Goal: Transaction & Acquisition: Purchase product/service

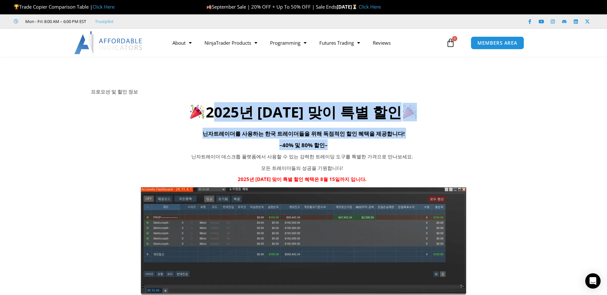
drag, startPoint x: 217, startPoint y: 113, endPoint x: 375, endPoint y: 156, distance: 163.5
click at [375, 156] on div "프로모션 및 할인 정보 2025년 광복절 맞이 특별 할인 닌자트레이더를 사용하는 한국 트레이더들을 위해 독점적인 할인 혜택을 제공합니다! – …" at bounding box center [303, 192] width 425 height 207
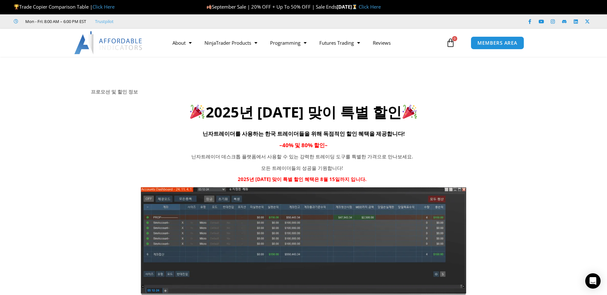
drag, startPoint x: 375, startPoint y: 156, endPoint x: 360, endPoint y: 171, distance: 21.5
click at [360, 171] on p "모든 트레이더들의 성공을 기원합니다!" at bounding box center [302, 168] width 263 height 9
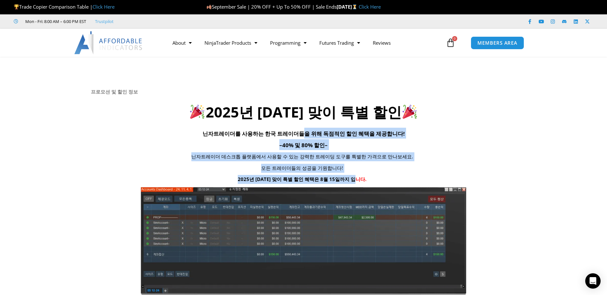
drag, startPoint x: 379, startPoint y: 177, endPoint x: 260, endPoint y: 107, distance: 138.0
click at [261, 107] on div "프로모션 및 할인 정보 2025년 광복절 맞이 특별 할인 닌자트레이더를 사용하는 한국 트레이더들을 위해 독점적인 할인 혜택을 제공합니다! – …" at bounding box center [303, 192] width 425 height 207
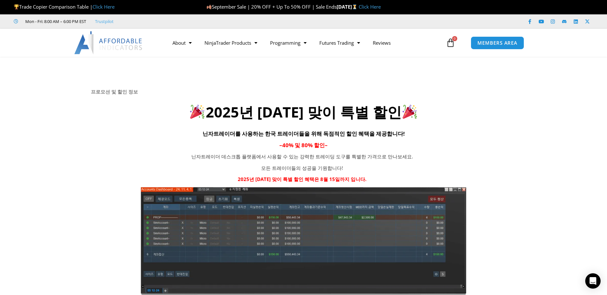
click at [0, 0] on div "Close this module SAVE 20% NOW Are you ready to take NinjaTrader to the next le…" at bounding box center [0, 0] width 0 height 0
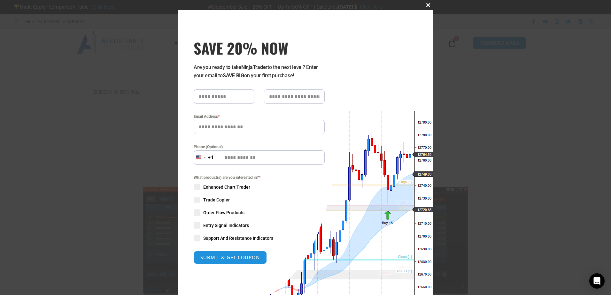
click at [425, 6] on span at bounding box center [428, 5] width 10 height 4
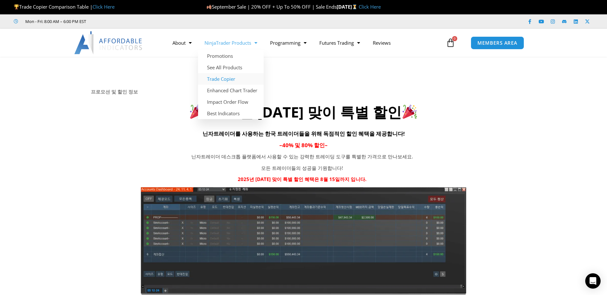
click at [248, 78] on link "Trade Copier" at bounding box center [231, 79] width 66 height 12
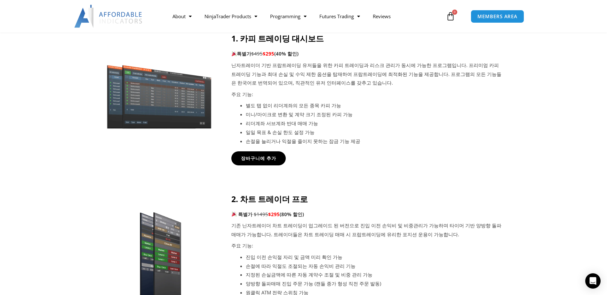
scroll to position [256, 0]
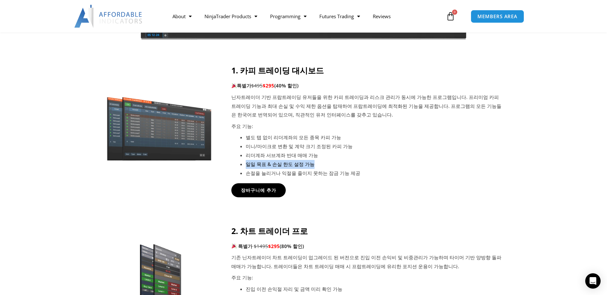
drag, startPoint x: 475, startPoint y: 159, endPoint x: 476, endPoint y: 163, distance: 4.0
click at [476, 163] on ul "별도 탭 없이 리더계좌의 모든 종목 카피 가능 미니/마이크로 변환 및 계약 크기 조정된 카피 가능 리더계좌 서브계좌 반대 매매 가능 일일 목표…" at bounding box center [375, 155] width 258 height 44
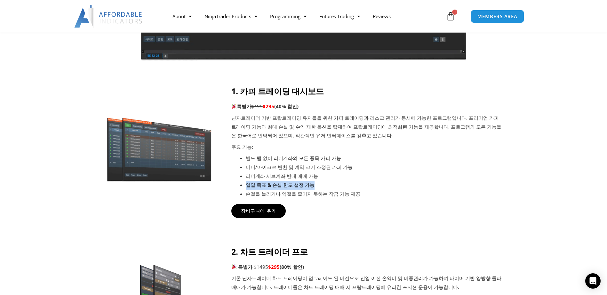
scroll to position [160, 0]
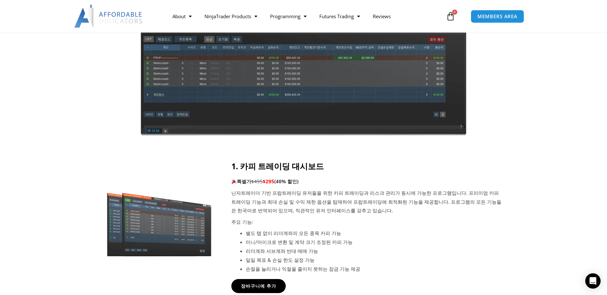
click at [448, 238] on li "별도 탭 없이 리더계좌의 모든 종목 카피 가능" at bounding box center [375, 233] width 258 height 9
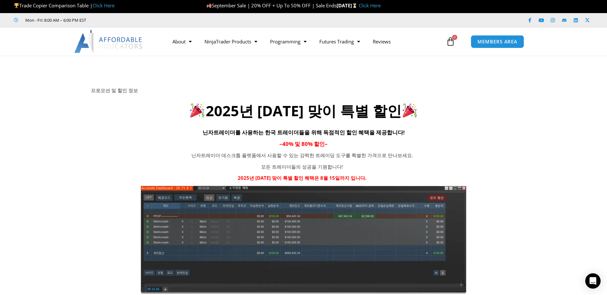
scroll to position [0, 0]
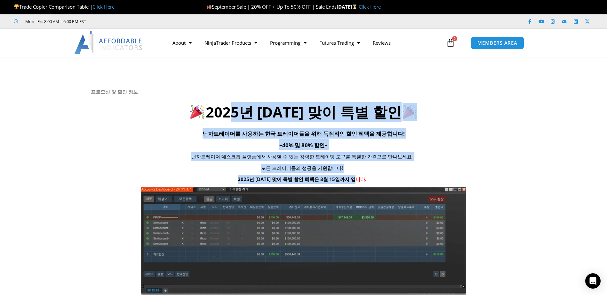
drag, startPoint x: 397, startPoint y: 177, endPoint x: 205, endPoint y: 101, distance: 205.8
click at [208, 102] on div "프로모션 및 할인 정보 2025년 [DATE] 맞이 특별 할인 닌자트레이더를 사용하는 한국 트레이더들을 위해 독점적인 할인 혜택을 제공합니다!…" at bounding box center [303, 192] width 425 height 207
click at [491, 150] on h4 "– 40% 및 80% 할인 –" at bounding box center [303, 144] width 425 height 11
click at [509, 149] on h4 "– 40% 및 80% 할인 –" at bounding box center [303, 144] width 425 height 11
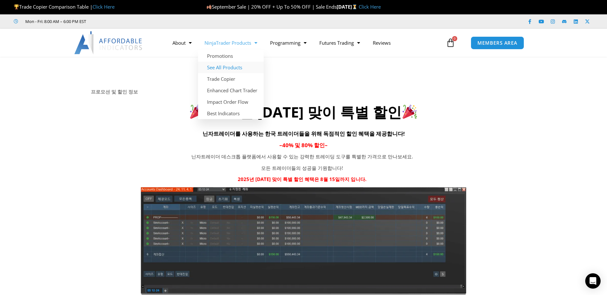
click at [251, 65] on link "See All Products" at bounding box center [231, 68] width 66 height 12
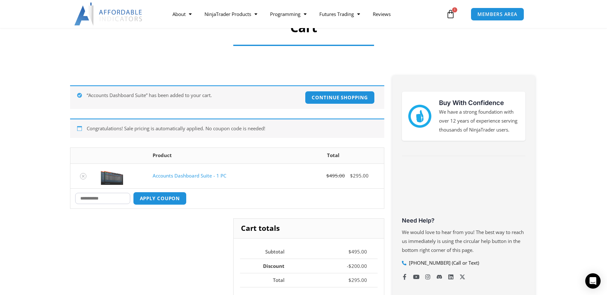
scroll to position [96, 0]
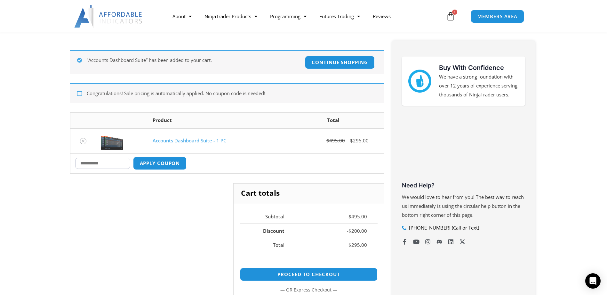
click at [108, 165] on input "Coupon:" at bounding box center [102, 163] width 55 height 11
type input "*"
type input "*****"
click at [154, 165] on button "Apply coupon" at bounding box center [159, 164] width 56 height 14
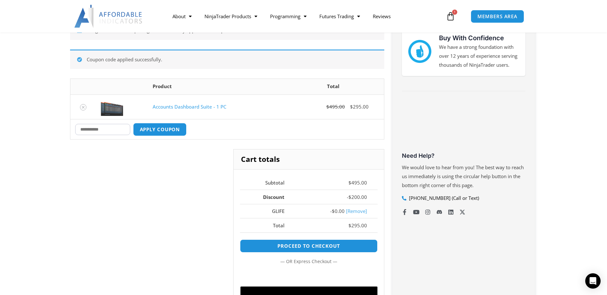
scroll to position [143, 0]
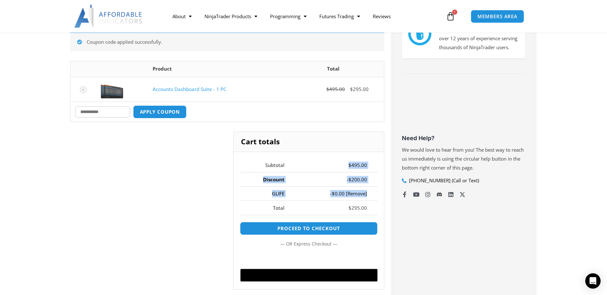
drag, startPoint x: 377, startPoint y: 199, endPoint x: 325, endPoint y: 156, distance: 67.2
click at [325, 156] on div "Cart totals Subtotal $ 495.00 Discount - $ 200.00 GLIFE - $ 0.00 [Remove] Total…" at bounding box center [308, 211] width 151 height 158
click at [377, 205] on td "$ 295.00" at bounding box center [336, 208] width 83 height 14
click at [373, 211] on td "$ 295.00" at bounding box center [336, 208] width 83 height 14
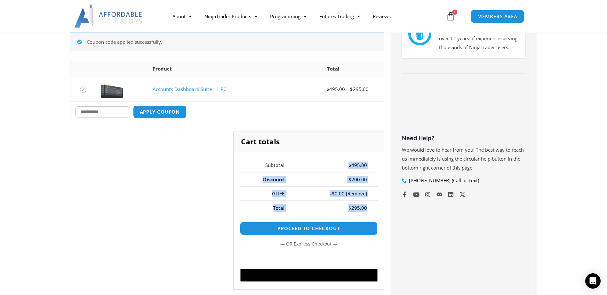
drag, startPoint x: 369, startPoint y: 209, endPoint x: 315, endPoint y: 159, distance: 73.5
click at [316, 159] on tbody "Subtotal $ 495.00 Discount - $ 200.00 GLIFE - $ 0.00 [Remove] Total $ 295.00" at bounding box center [308, 187] width 137 height 57
drag, startPoint x: 315, startPoint y: 159, endPoint x: 185, endPoint y: 215, distance: 141.5
click at [185, 215] on div "Cart totals Subtotal $ 495.00 Discount - $ 200.00 GLIFE - $ 0.00 [Remove] Total…" at bounding box center [227, 216] width 314 height 168
drag, startPoint x: 319, startPoint y: 163, endPoint x: 382, endPoint y: 204, distance: 75.0
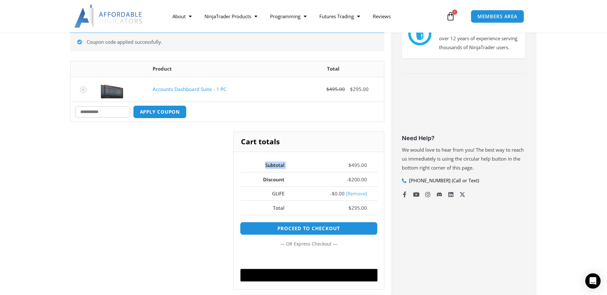
click at [382, 204] on div "Cart totals Subtotal $ 495.00 Discount - $ 200.00 GLIFE - $ 0.00 [Remove] Total…" at bounding box center [308, 211] width 151 height 158
drag, startPoint x: 382, startPoint y: 204, endPoint x: 345, endPoint y: 211, distance: 37.8
click at [345, 210] on td "$ 295.00" at bounding box center [336, 208] width 83 height 14
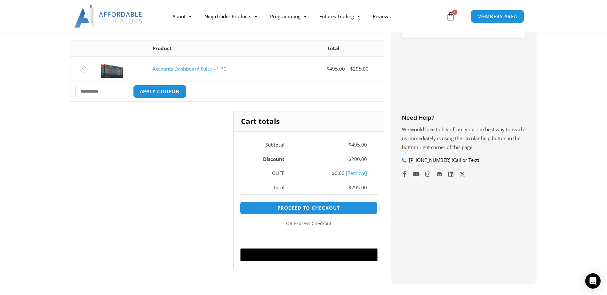
scroll to position [175, 0]
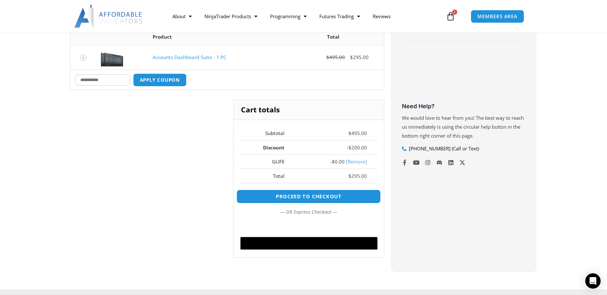
click at [349, 196] on link "Proceed to checkout" at bounding box center [308, 197] width 144 height 14
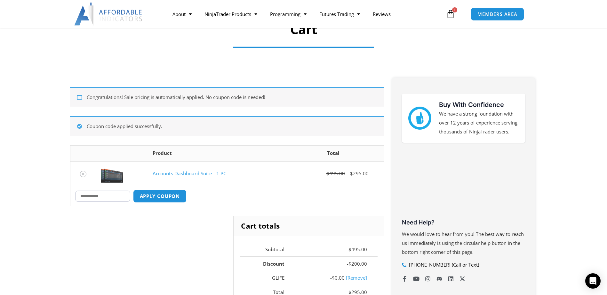
scroll to position [47, 0]
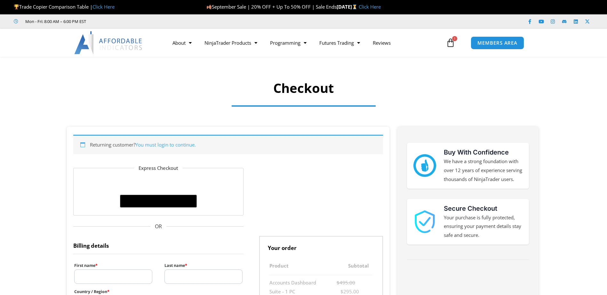
select select "**"
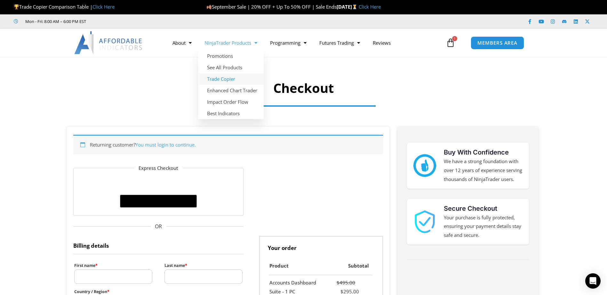
click at [230, 79] on link "Trade Copier" at bounding box center [231, 79] width 66 height 12
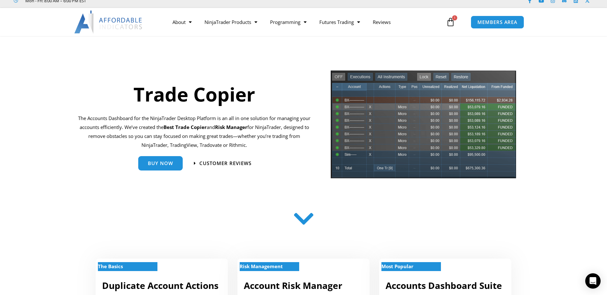
scroll to position [32, 0]
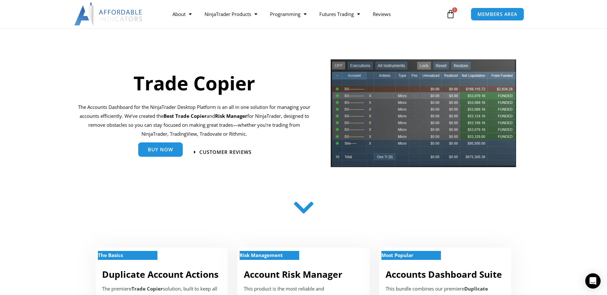
click at [165, 156] on link "Buy Now" at bounding box center [160, 150] width 44 height 14
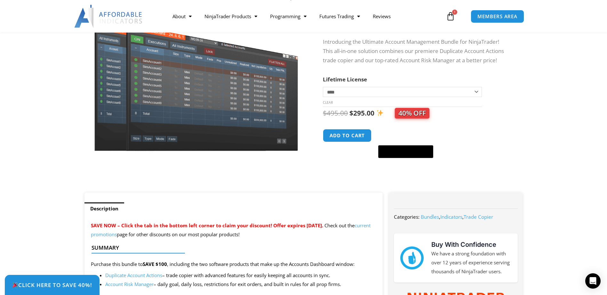
scroll to position [128, 0]
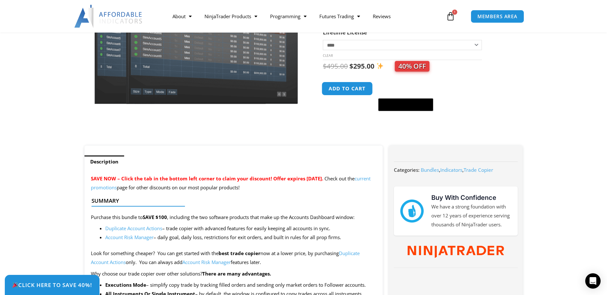
click at [345, 91] on button "Add to cart" at bounding box center [347, 89] width 51 height 14
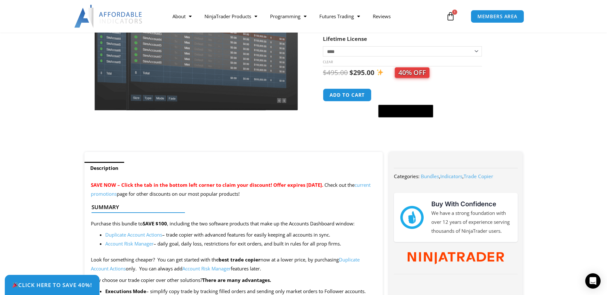
scroll to position [32, 0]
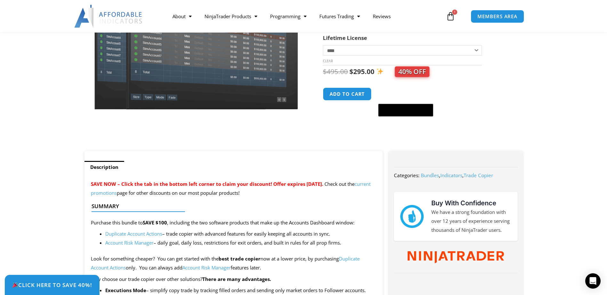
scroll to position [96, 0]
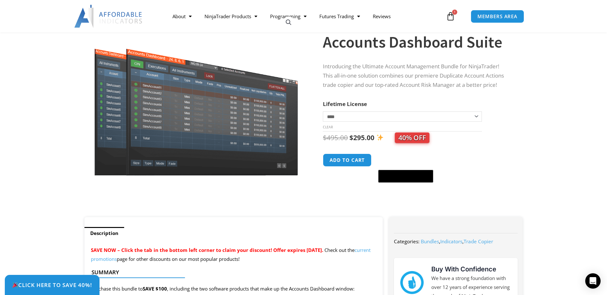
click at [452, 19] on icon at bounding box center [450, 16] width 9 height 9
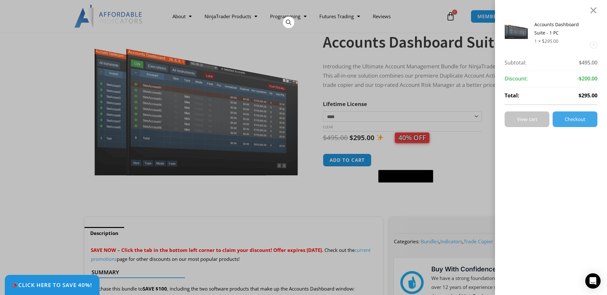
click at [549, 116] on link "View cart" at bounding box center [526, 120] width 45 height 16
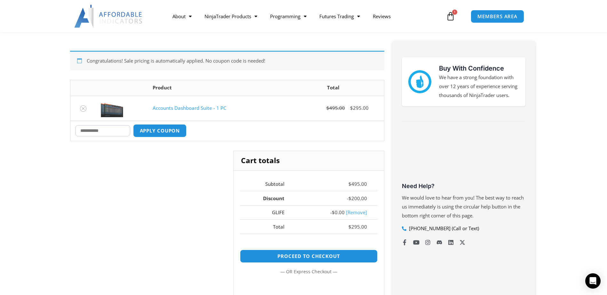
scroll to position [64, 0]
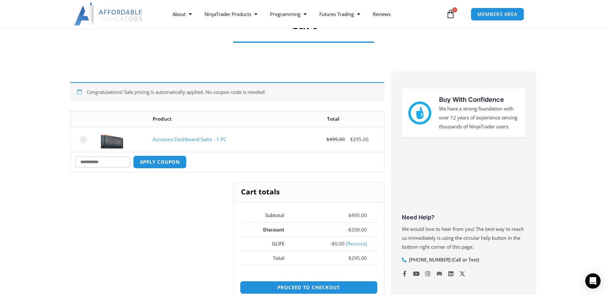
click at [100, 163] on input "Coupon:" at bounding box center [102, 162] width 55 height 11
type input "*"
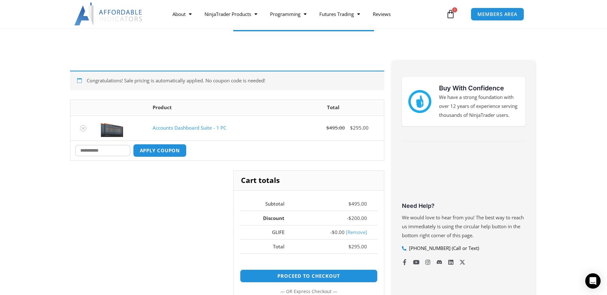
scroll to position [96, 0]
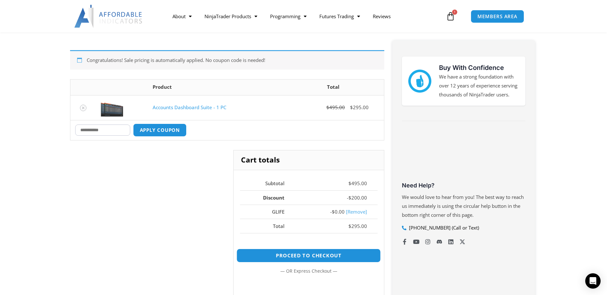
click at [338, 259] on link "Proceed to checkout" at bounding box center [308, 256] width 144 height 14
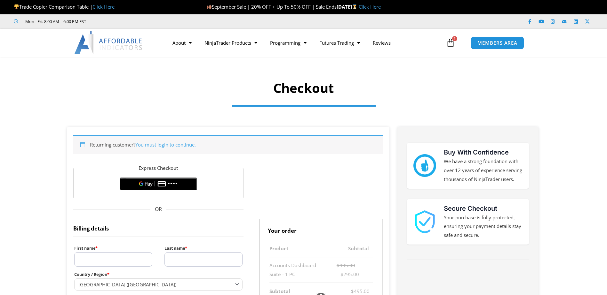
select select "**"
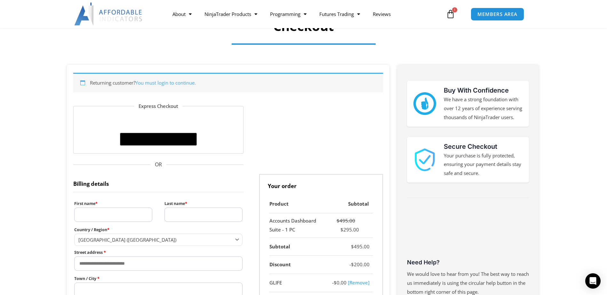
scroll to position [64, 0]
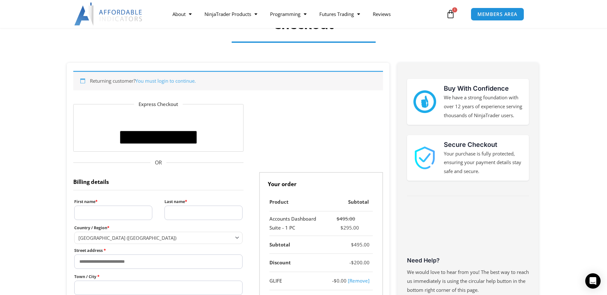
click at [116, 214] on input "First name *" at bounding box center [113, 213] width 78 height 14
type input "*"
type input "*********"
type input "***"
click at [148, 244] on span "United States (US)" at bounding box center [158, 238] width 169 height 12
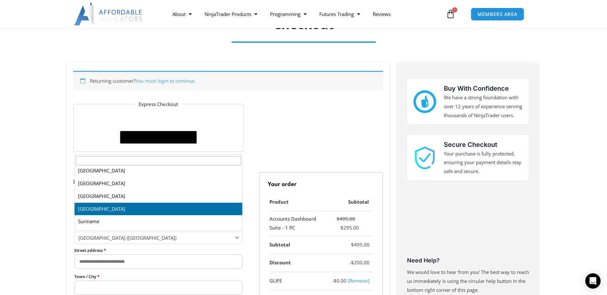
scroll to position [2629, 0]
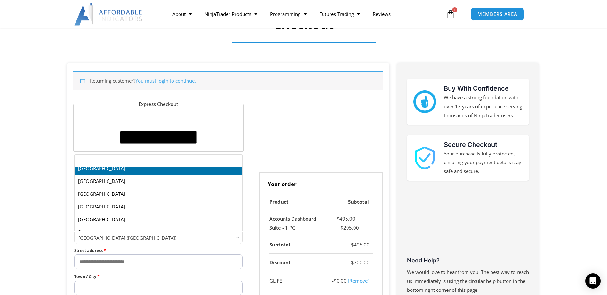
select select "**"
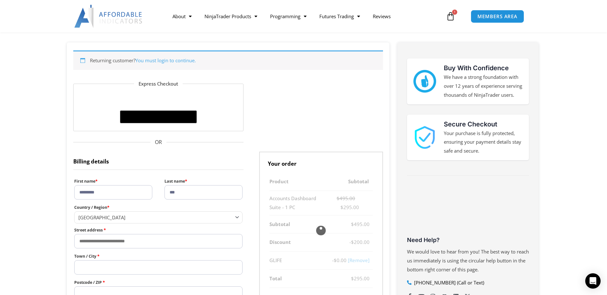
scroll to position [96, 0]
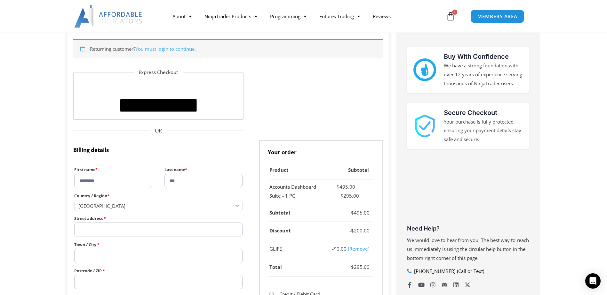
click at [100, 230] on input "Street address *" at bounding box center [158, 230] width 169 height 14
paste input "**********"
type input "**********"
click at [136, 244] on label "Town / City *" at bounding box center [158, 245] width 169 height 8
click at [136, 249] on input "Town / City *" at bounding box center [158, 256] width 169 height 14
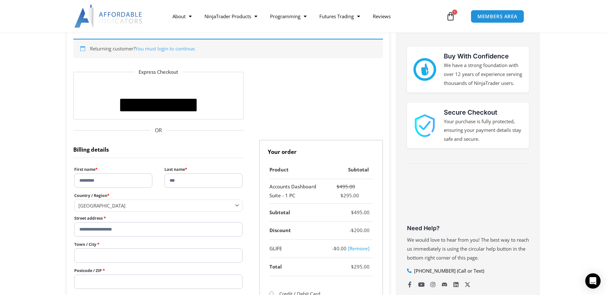
scroll to position [128, 0]
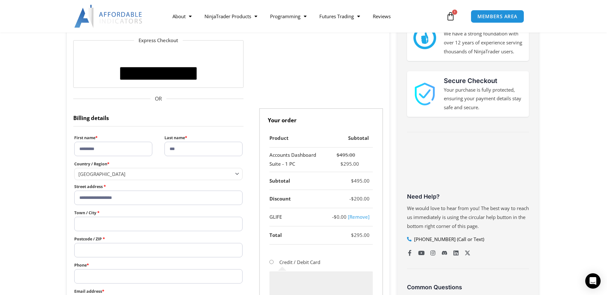
click at [102, 228] on input "Town / City *" at bounding box center [158, 224] width 169 height 14
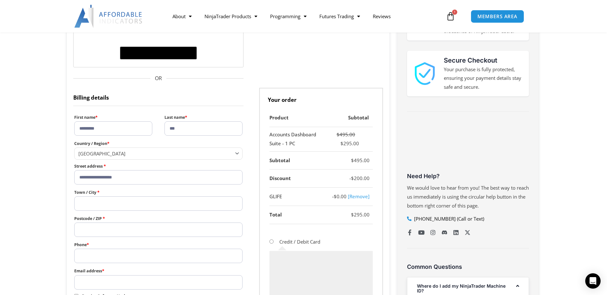
scroll to position [160, 0]
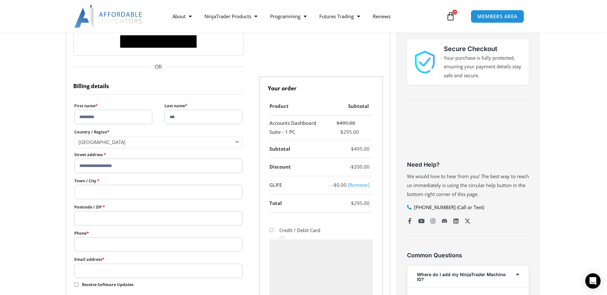
drag, startPoint x: 145, startPoint y: 197, endPoint x: 147, endPoint y: 193, distance: 4.5
click at [145, 196] on input "Town / City *" at bounding box center [158, 192] width 169 height 14
paste input "*******"
type input "*******"
click at [119, 218] on input "Postcode / ZIP *" at bounding box center [158, 218] width 169 height 14
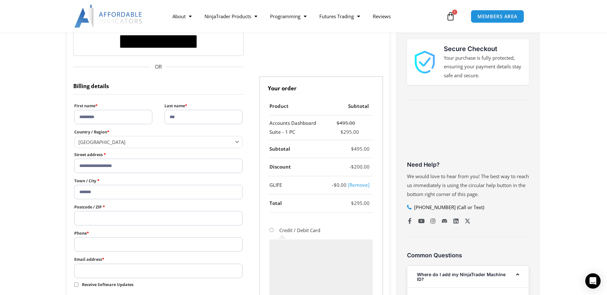
paste input "*****"
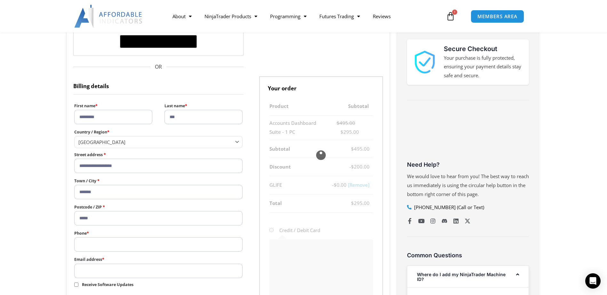
type input "*****"
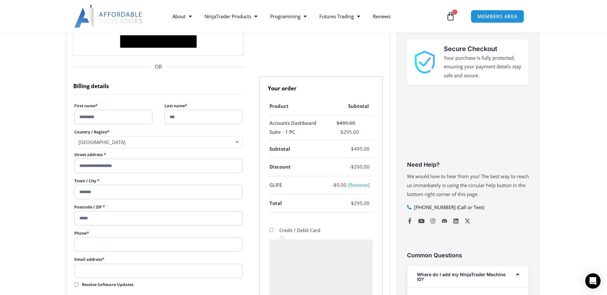
click at [57, 217] on section "**********" at bounding box center [303, 225] width 607 height 517
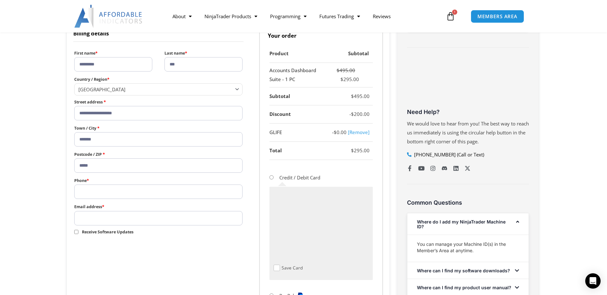
scroll to position [224, 0]
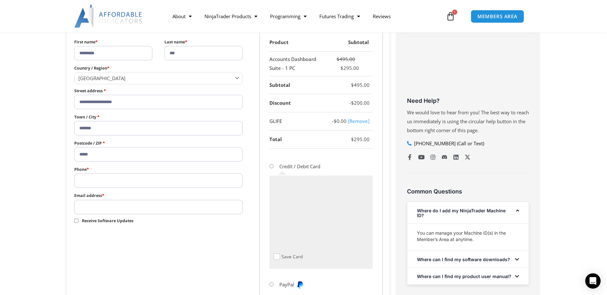
click at [109, 183] on input "Phone *" at bounding box center [158, 181] width 169 height 14
click at [105, 181] on input "*****" at bounding box center [158, 181] width 169 height 14
type input "**********"
click at [92, 213] on input "Email address *" at bounding box center [158, 207] width 169 height 14
type input "**********"
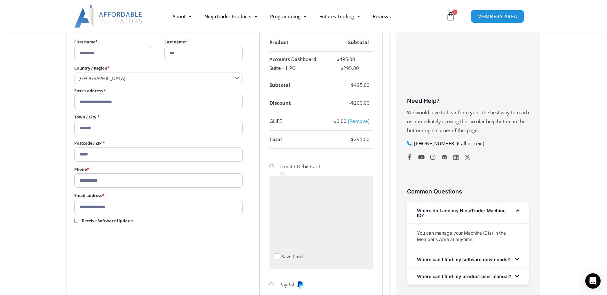
click at [123, 223] on span "Receive Software Updates" at bounding box center [107, 220] width 51 height 5
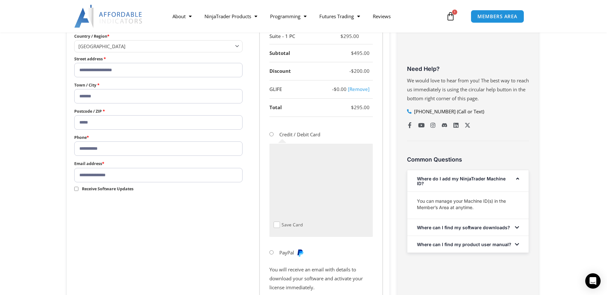
click at [114, 191] on span "Receive Software Updates" at bounding box center [107, 188] width 51 height 5
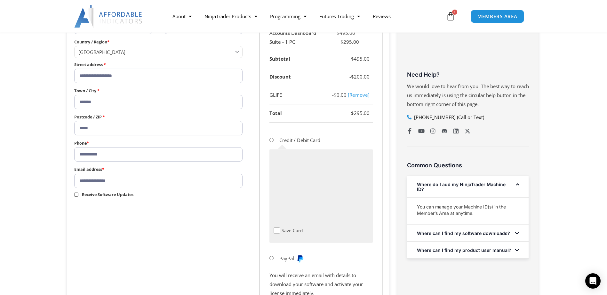
scroll to position [256, 0]
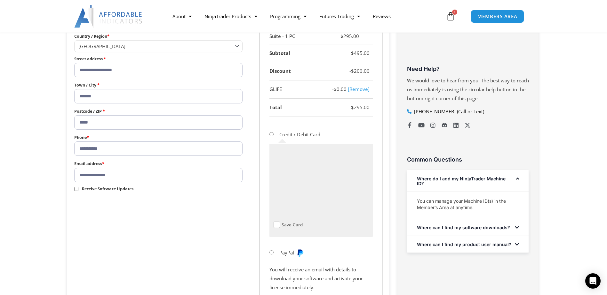
click at [274, 226] on span "Checkout" at bounding box center [276, 225] width 6 height 6
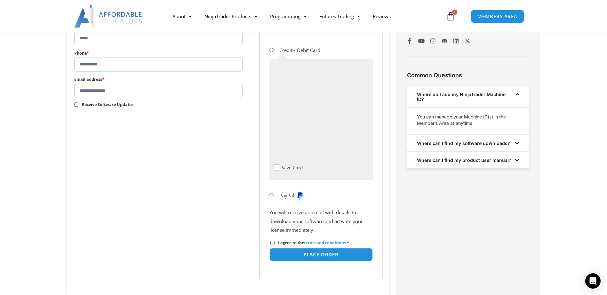
scroll to position [352, 0]
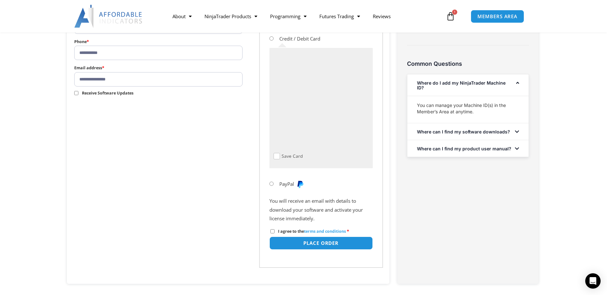
click at [278, 154] on span "Checkout" at bounding box center [276, 156] width 6 height 6
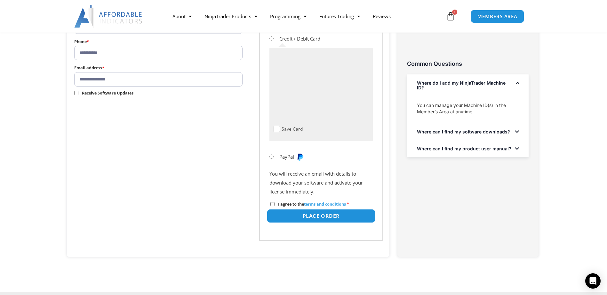
click at [298, 222] on button "Place order" at bounding box center [320, 216] width 108 height 14
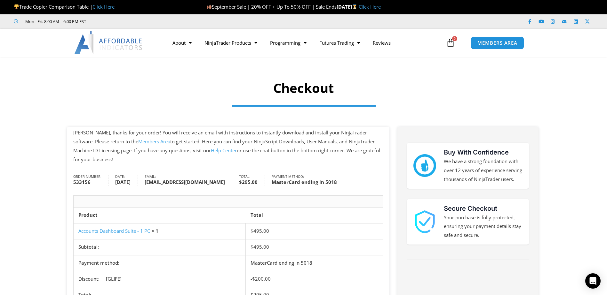
click at [118, 43] on img at bounding box center [108, 42] width 69 height 23
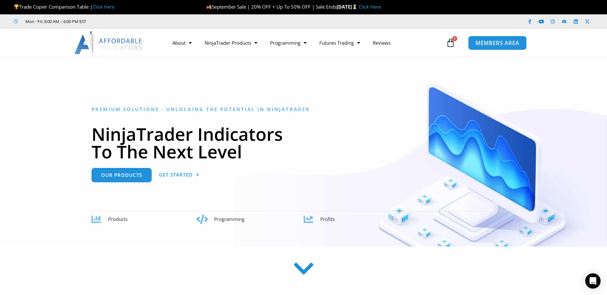
click at [507, 44] on span "MEMBERS AREA" at bounding box center [497, 42] width 44 height 5
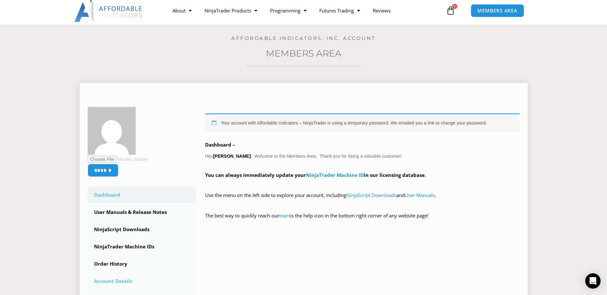
scroll to position [64, 0]
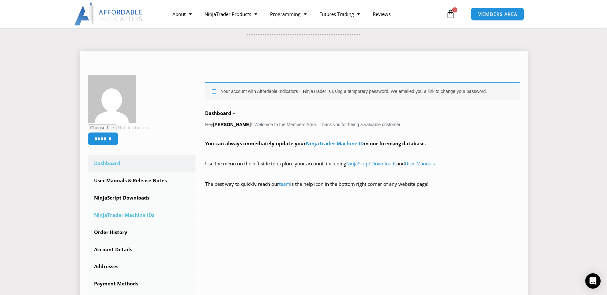
click at [172, 212] on link "NinjaTrader Machine IDs" at bounding box center [142, 215] width 108 height 17
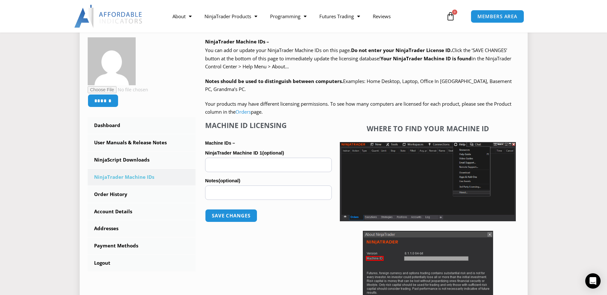
scroll to position [96, 0]
click at [228, 163] on input "NinjaTrader Machine ID 1 (optional)" at bounding box center [268, 165] width 127 height 14
paste input "**********"
type input "**********"
click at [3, 134] on section "Home / Members Area Affordable Indicators, Inc. Account Members Area ****** Das…" at bounding box center [303, 153] width 607 height 384
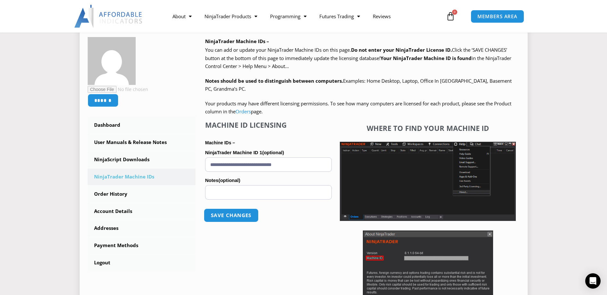
click at [249, 220] on button "Save changes" at bounding box center [231, 216] width 55 height 14
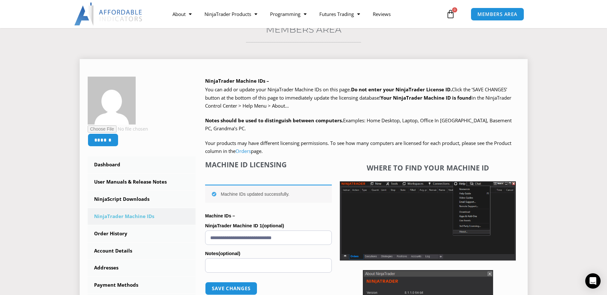
scroll to position [64, 0]
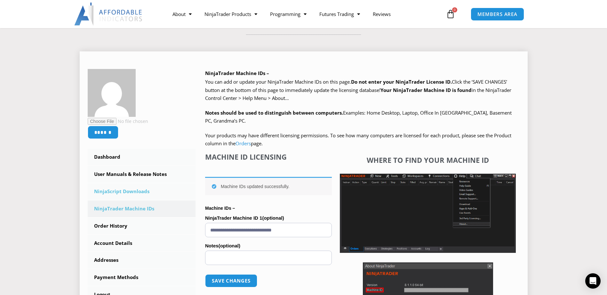
click at [139, 190] on link "NinjaScript Downloads" at bounding box center [142, 192] width 108 height 17
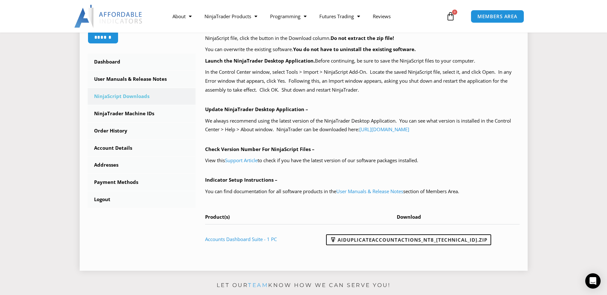
scroll to position [224, 0]
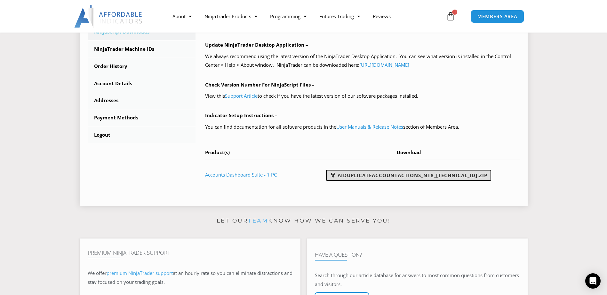
click at [402, 179] on link "AIDuplicateAccountActions_NT8_[TECHNICAL_ID].zip" at bounding box center [408, 175] width 165 height 11
